Goal: Information Seeking & Learning: Learn about a topic

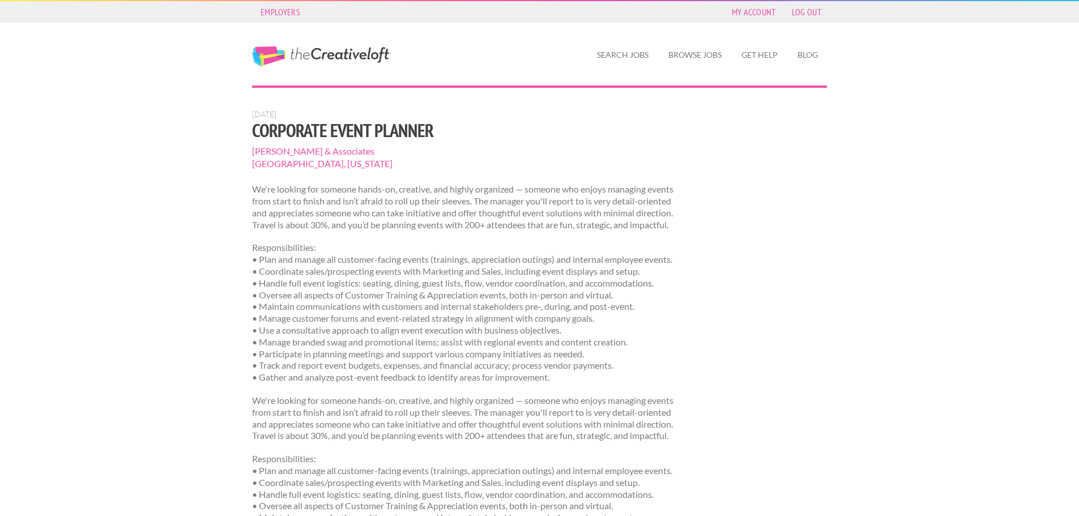
drag, startPoint x: 409, startPoint y: 159, endPoint x: 248, endPoint y: 166, distance: 161.6
click at [248, 166] on div "Sept. 21, 2025 Corporate Event Planner Bernard Nickels & Associates Wrightstown…" at bounding box center [466, 383] width 447 height 548
copy span "Wrightstown Township, Pennsylvania"
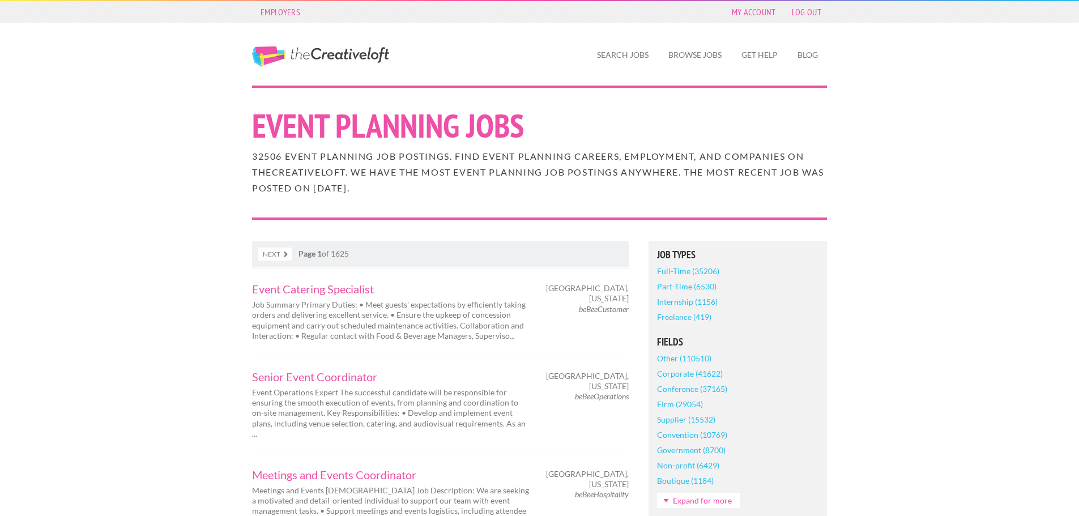
click at [691, 271] on link "Full-Time (35206)" at bounding box center [688, 270] width 62 height 15
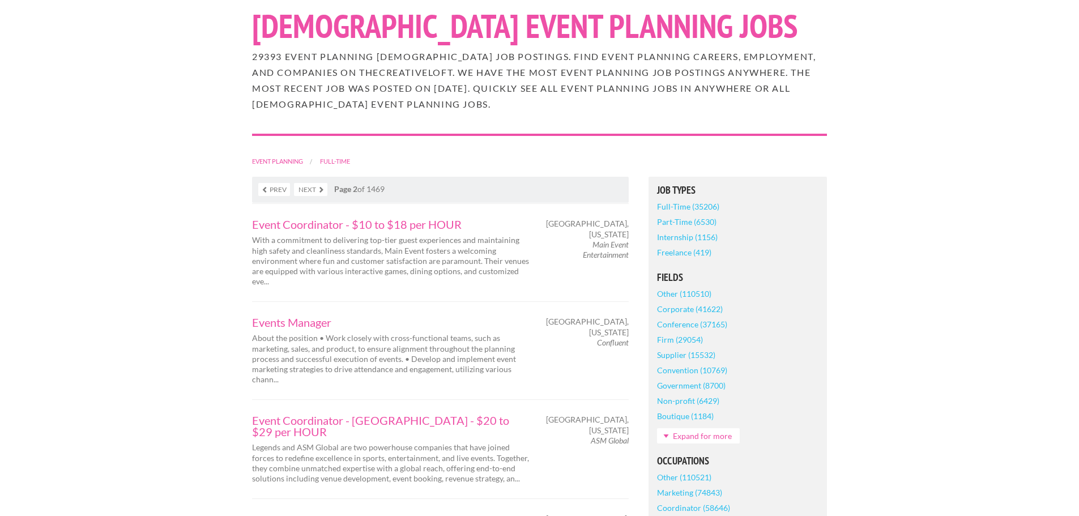
scroll to position [113, 0]
